Goal: Task Accomplishment & Management: Use online tool/utility

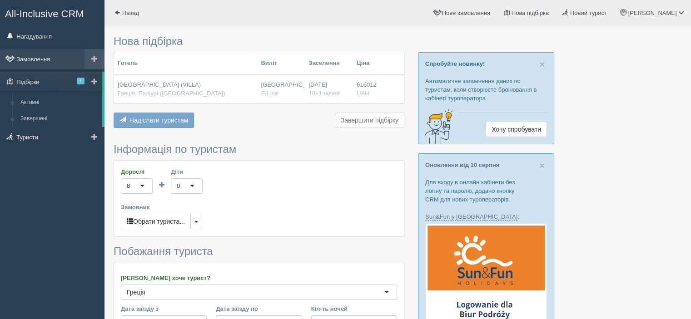
click at [42, 58] on link "Замовлення" at bounding box center [52, 59] width 104 height 20
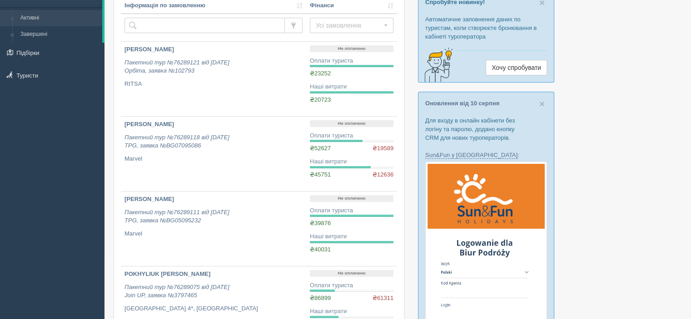
scroll to position [91, 0]
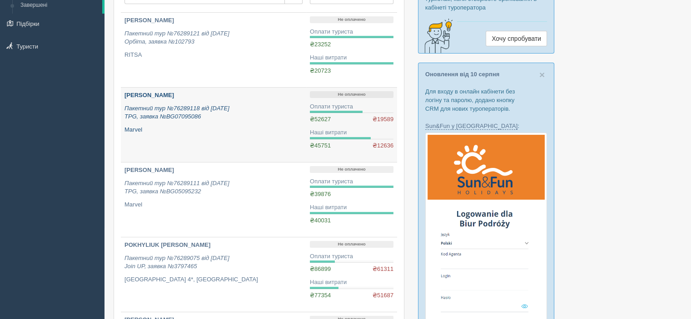
click at [172, 93] on b "KUZNETSKA LIUDMYLA" at bounding box center [149, 95] width 50 height 7
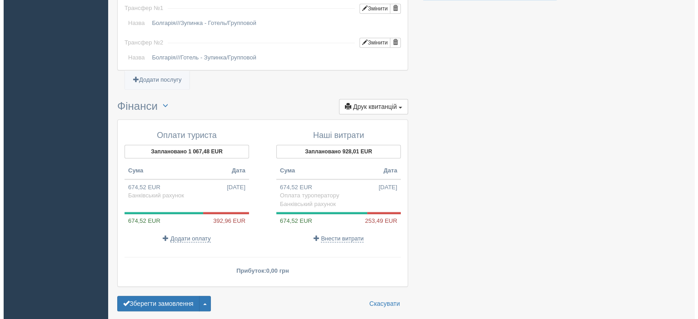
scroll to position [954, 0]
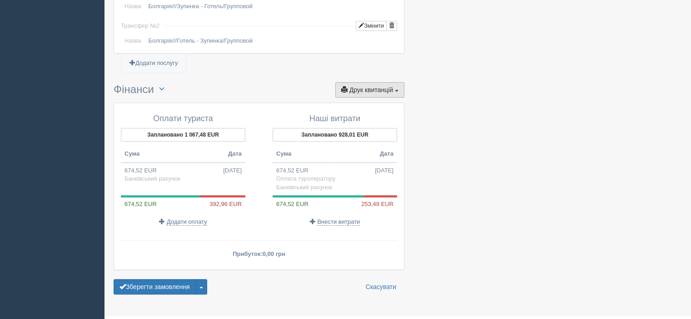
click at [363, 86] on span "Друк квитанцій" at bounding box center [371, 89] width 44 height 7
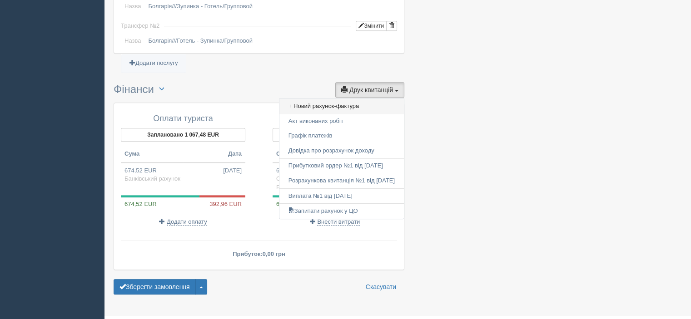
click at [351, 99] on link "+ Новий рахунок-фактура" at bounding box center [341, 106] width 124 height 15
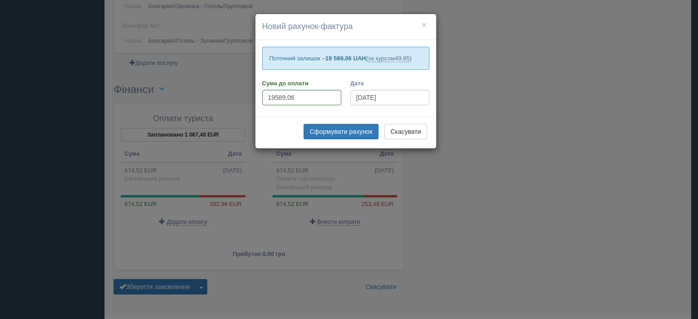
drag, startPoint x: 269, startPoint y: 56, endPoint x: 434, endPoint y: 59, distance: 164.9
click at [434, 59] on div "Поточний залишок – 19 589,06 UAH ( за курсом 49.85 ) Сума до оплати 19589.06 Да…" at bounding box center [345, 78] width 181 height 77
copy p "Поточний залишок – 19 589,06 UAH ( за курсом 49.85 )"
click at [9, 155] on div "× Новий рахунок-фактура Поточний залишок – 19 589,06 UAH ( за курсом 49.85 ) Су…" at bounding box center [349, 159] width 698 height 319
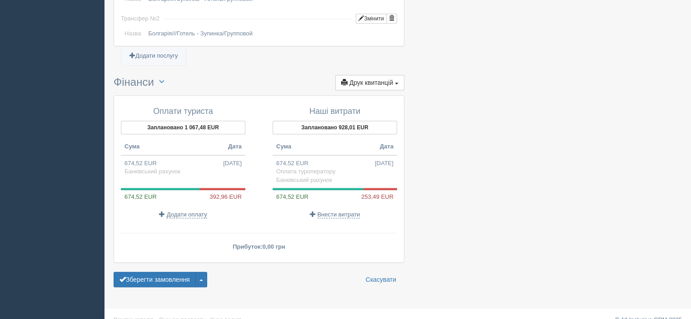
scroll to position [962, 0]
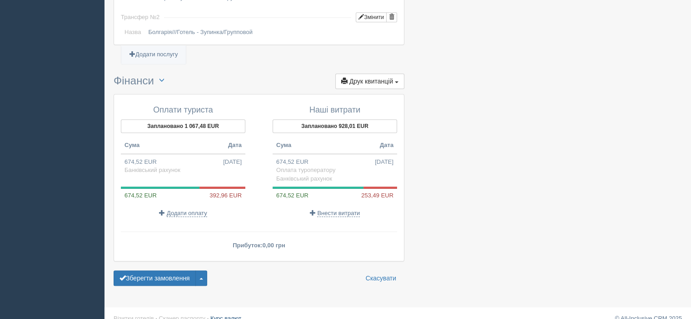
click at [225, 315] on link "Курс валют" at bounding box center [225, 318] width 31 height 7
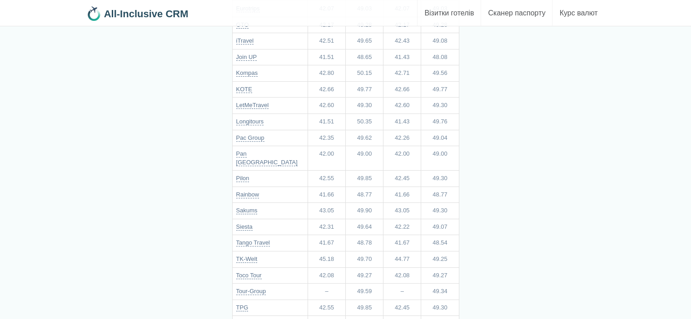
scroll to position [363, 0]
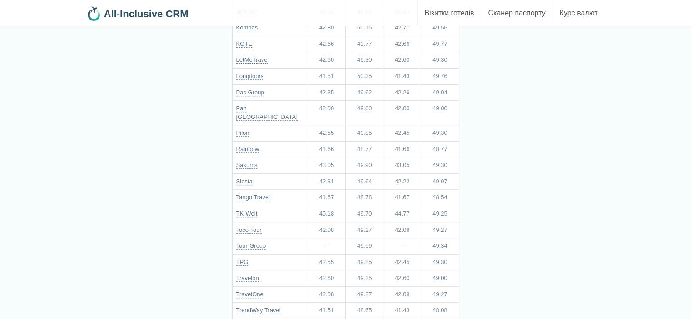
drag, startPoint x: 431, startPoint y: 250, endPoint x: 453, endPoint y: 250, distance: 22.3
click at [453, 254] on td "49.30" at bounding box center [440, 262] width 38 height 16
click at [33, 134] on div "Курс валют Курси валют не надаються туроператорами і є орієнтовними для тураген…" at bounding box center [345, 68] width 691 height 863
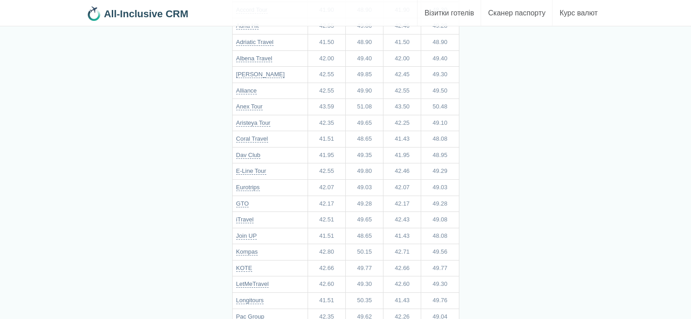
scroll to position [0, 0]
